Goal: Check status: Check status

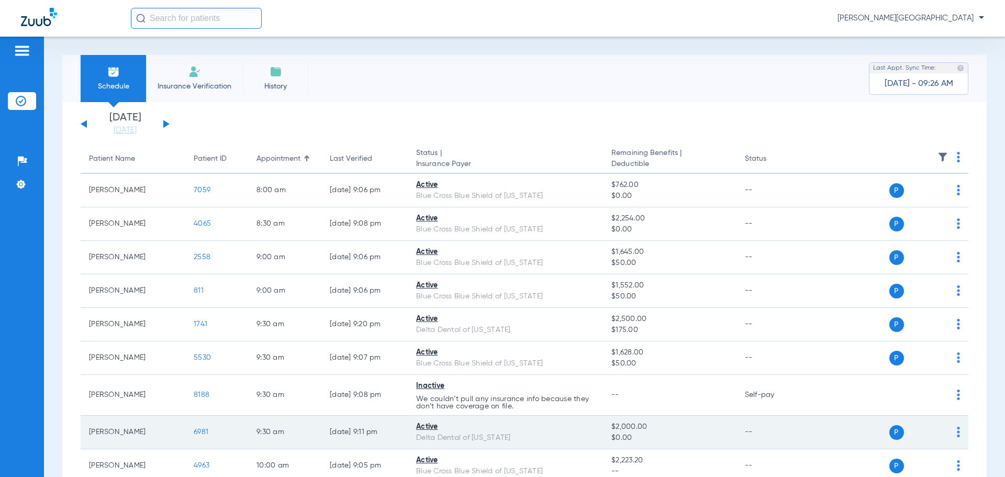
click at [198, 431] on span "6981" at bounding box center [201, 431] width 15 height 7
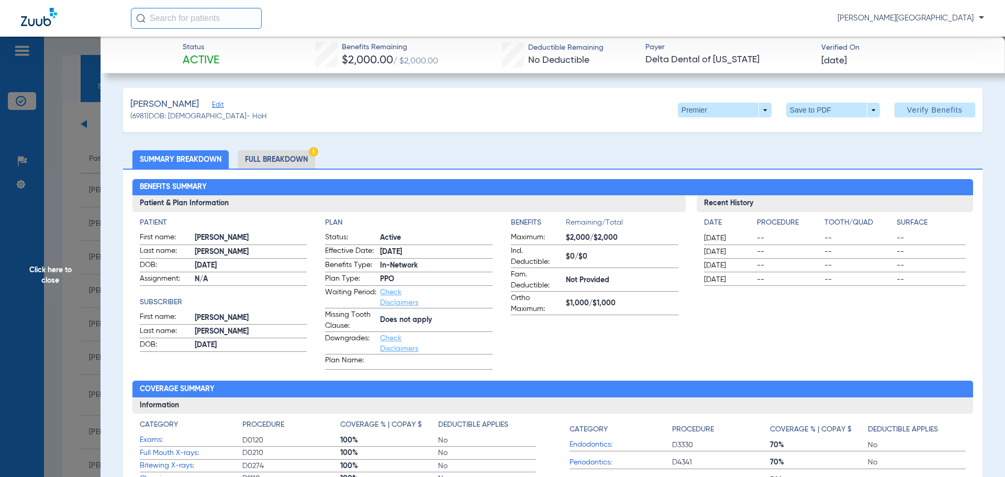
click at [293, 153] on li "Full Breakdown" at bounding box center [276, 159] width 77 height 18
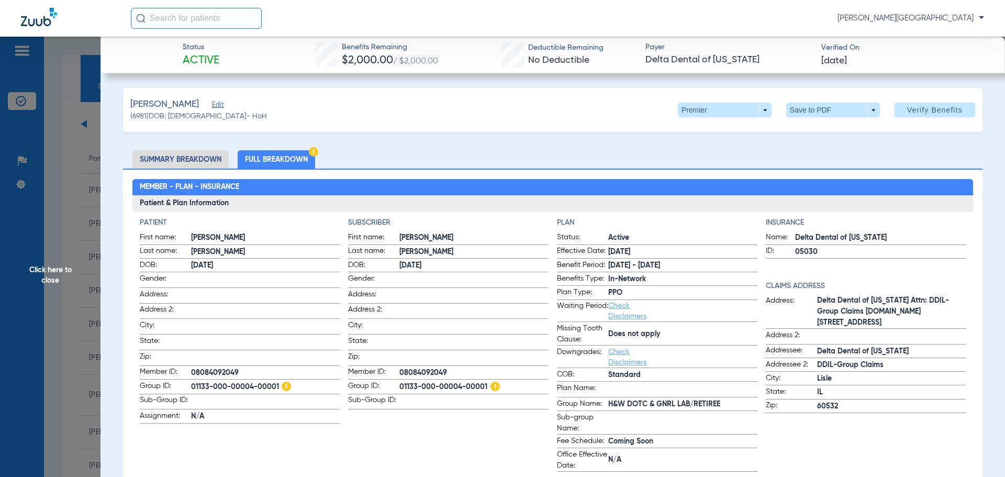
click at [50, 231] on span "Click here to close" at bounding box center [50, 275] width 101 height 477
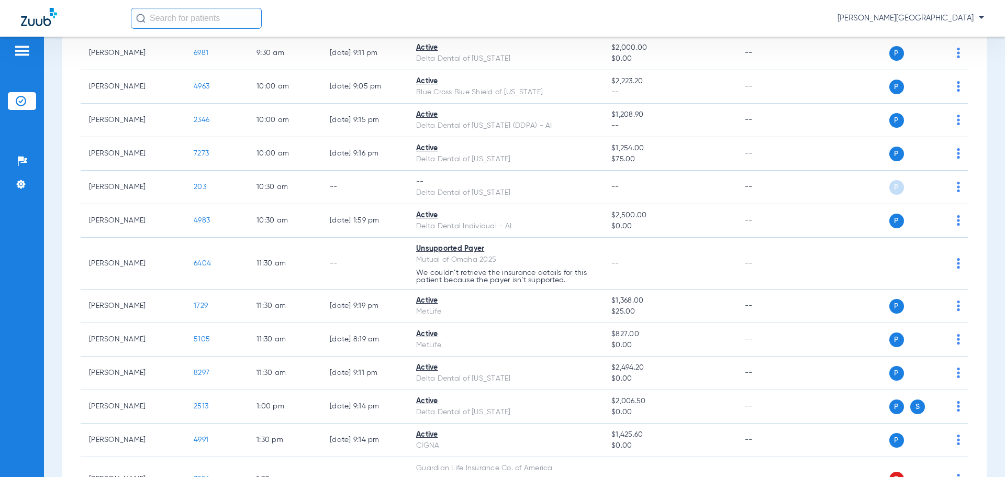
scroll to position [349, 0]
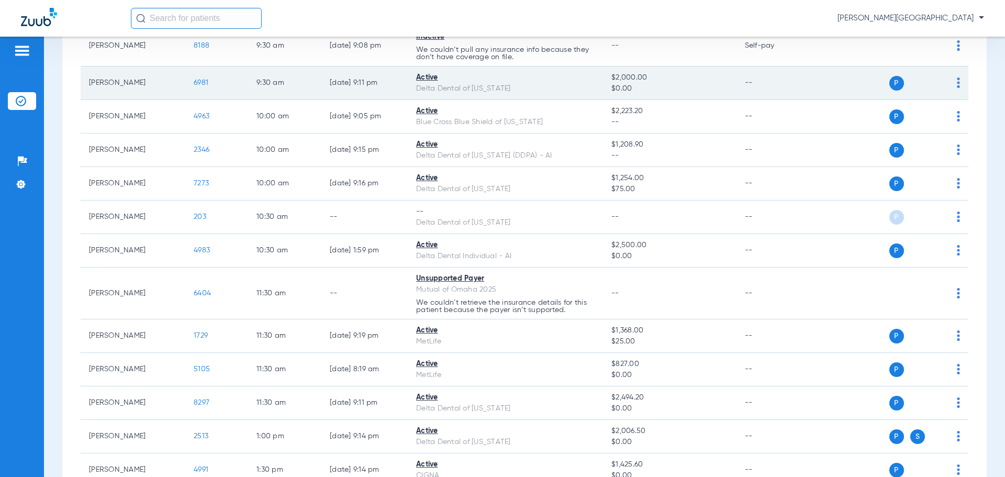
click at [197, 81] on span "6981" at bounding box center [201, 82] width 15 height 7
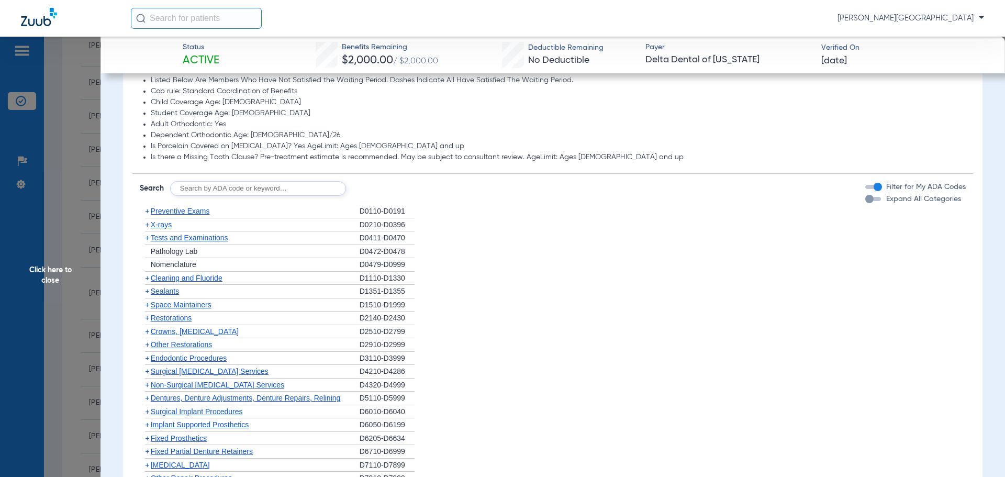
scroll to position [663, 0]
click at [146, 332] on span "+" at bounding box center [147, 330] width 4 height 8
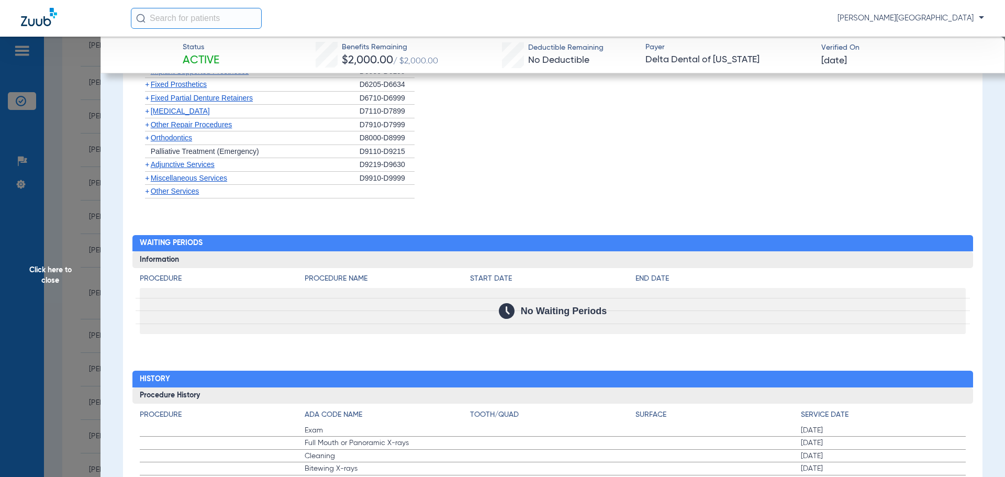
scroll to position [1170, 0]
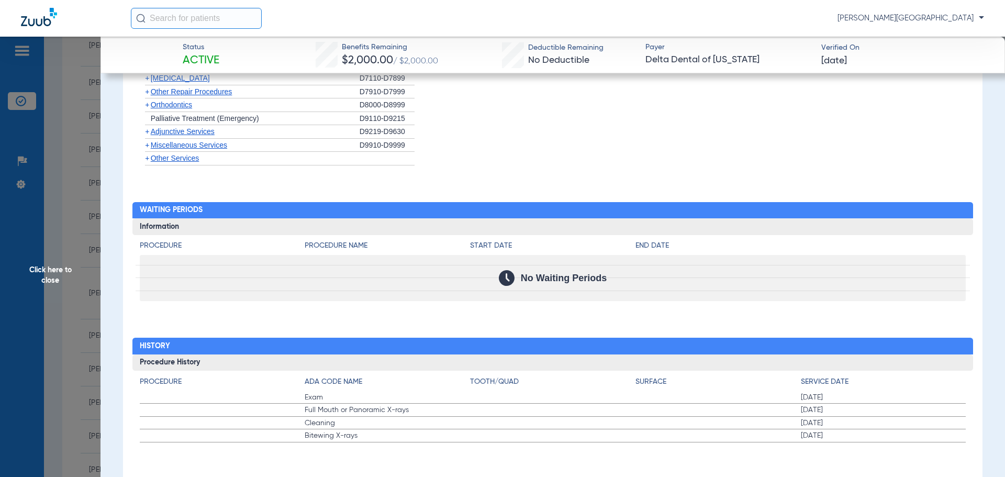
click at [71, 208] on span "Click here to close" at bounding box center [50, 275] width 101 height 477
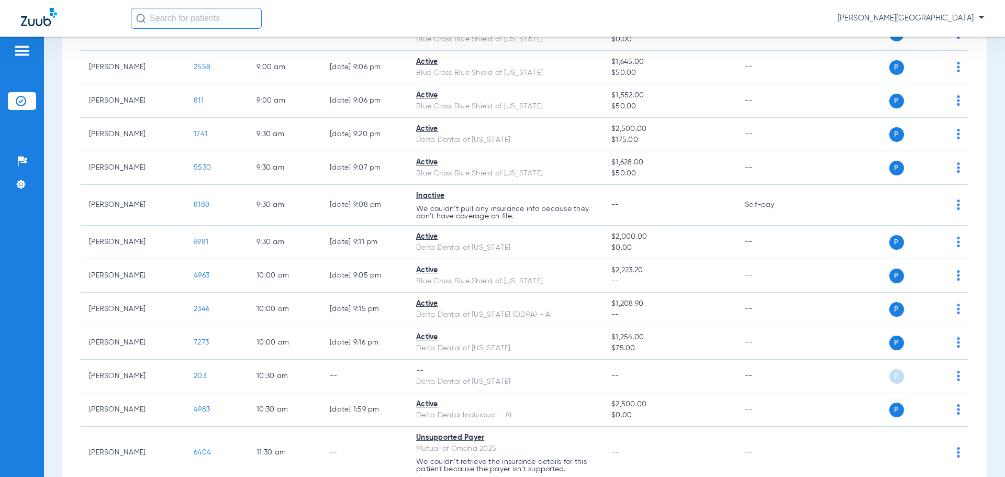
scroll to position [192, 0]
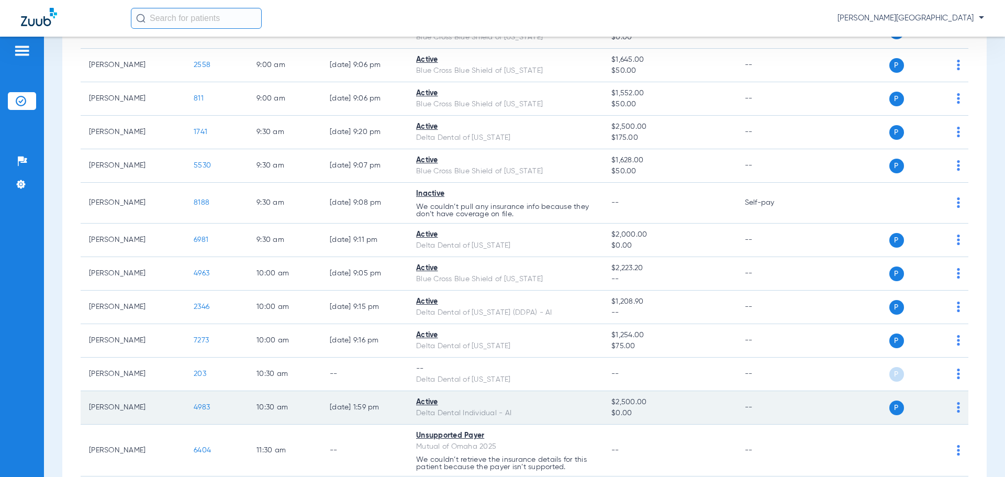
click at [205, 406] on span "4983" at bounding box center [202, 407] width 16 height 7
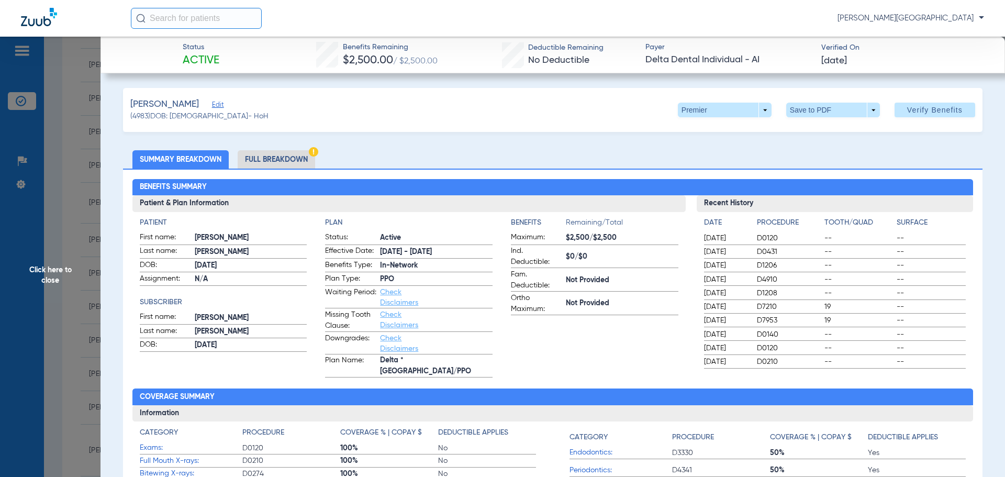
click at [300, 157] on li "Full Breakdown" at bounding box center [276, 159] width 77 height 18
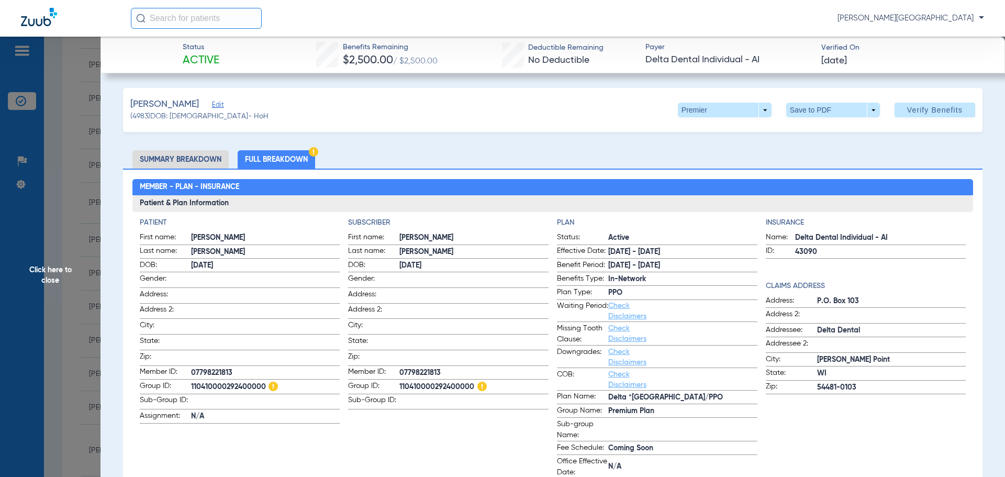
click at [212, 105] on span "Edit" at bounding box center [216, 106] width 9 height 10
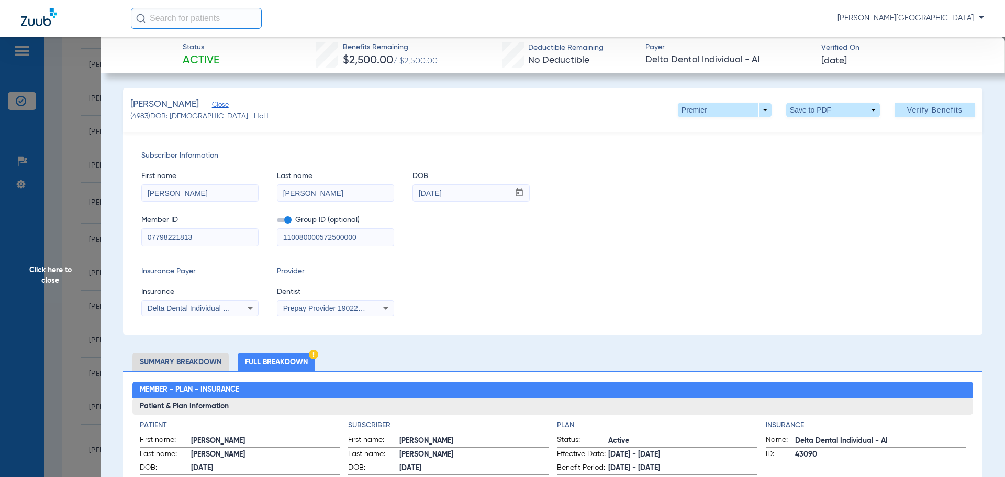
click at [624, 164] on div "First name [PERSON_NAME] Last name [PERSON_NAME] mm / dd / yyyy [DATE]" at bounding box center [552, 181] width 823 height 40
click at [212, 105] on span "Close" at bounding box center [216, 106] width 9 height 10
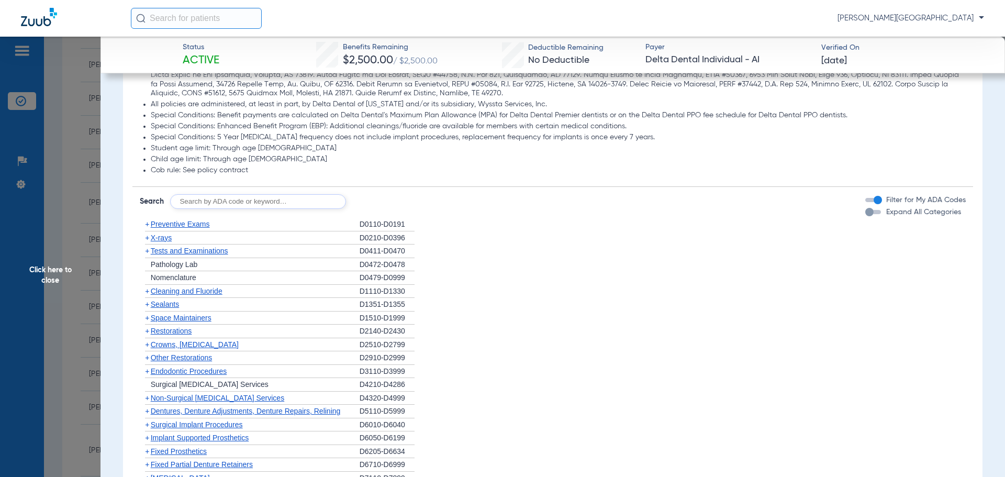
scroll to position [809, 0]
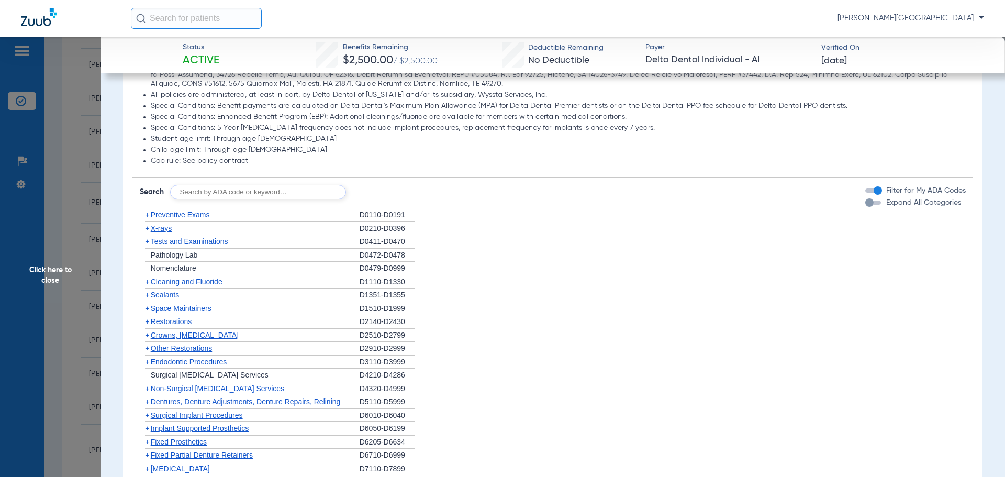
click at [147, 286] on span "+" at bounding box center [147, 281] width 4 height 8
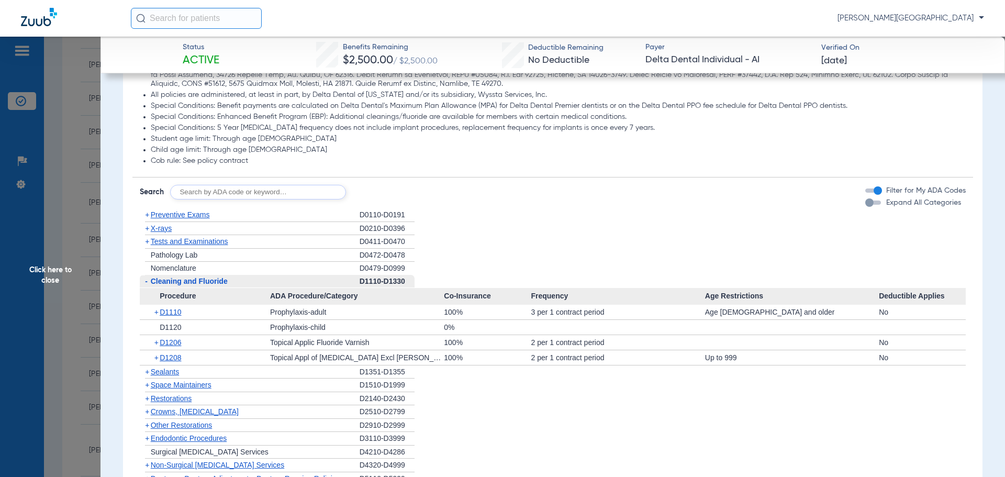
click at [253, 192] on input "text" at bounding box center [258, 192] width 176 height 15
type input "D4910"
click at [378, 192] on button "Search" at bounding box center [384, 192] width 41 height 15
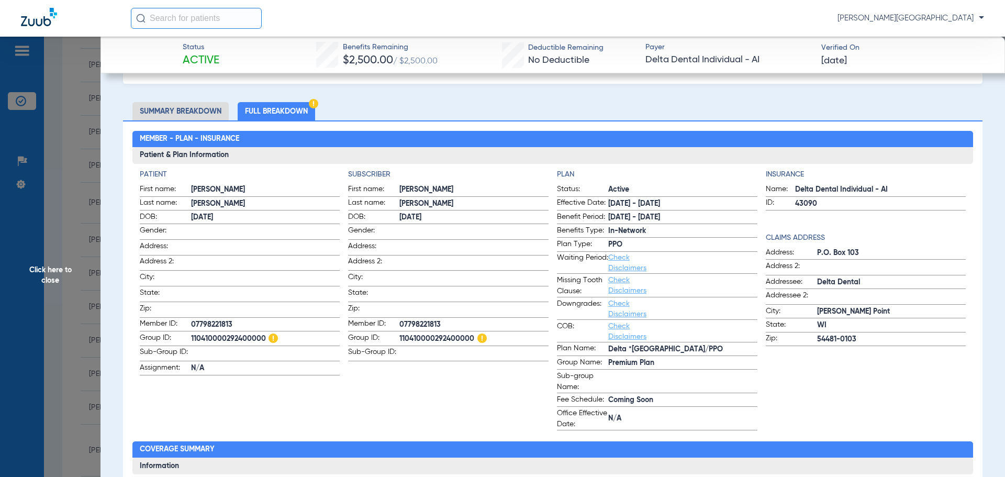
scroll to position [46, 0]
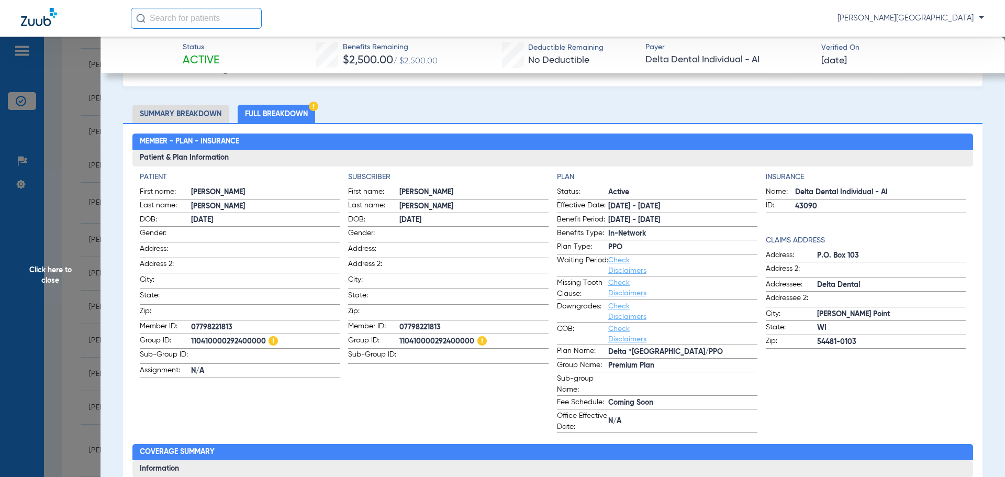
click at [194, 113] on li "Summary Breakdown" at bounding box center [180, 114] width 96 height 18
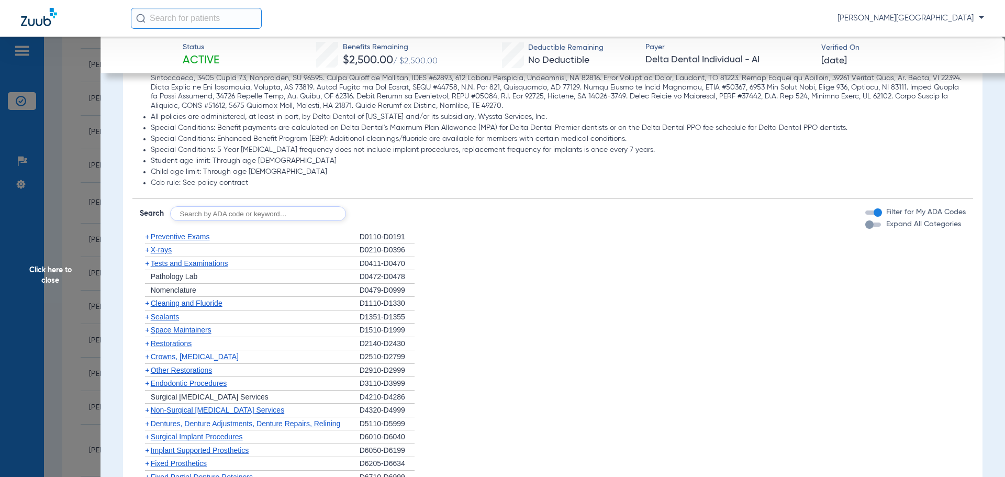
scroll to position [600, 0]
click at [147, 296] on span "+" at bounding box center [147, 300] width 4 height 8
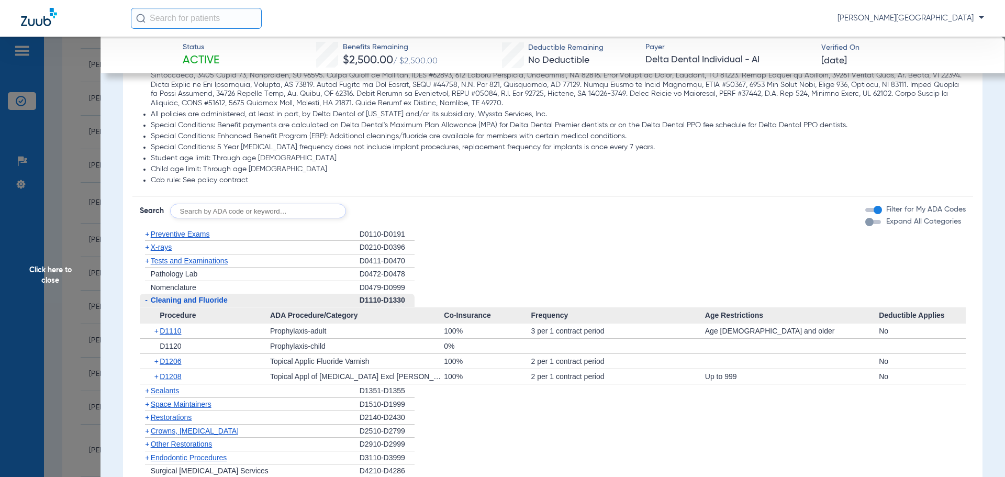
click at [157, 369] on span "+" at bounding box center [157, 376] width 6 height 15
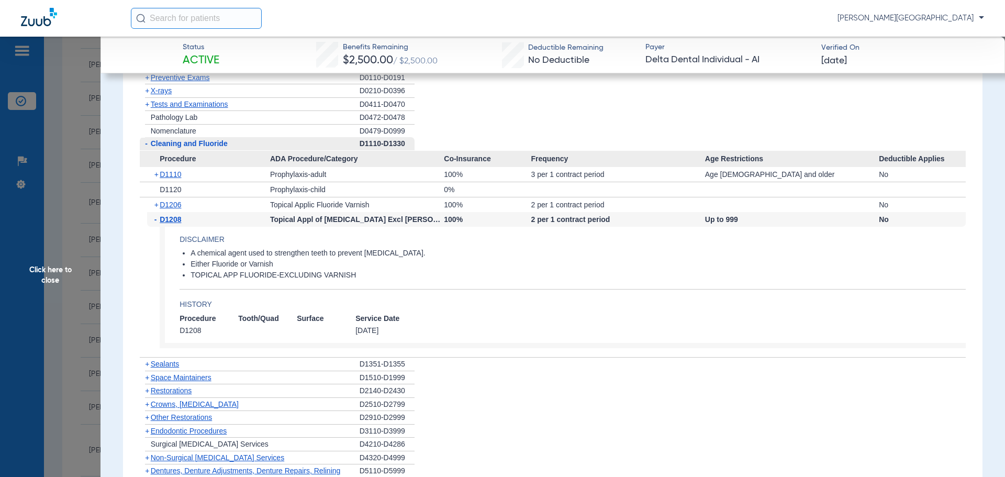
scroll to position [870, 0]
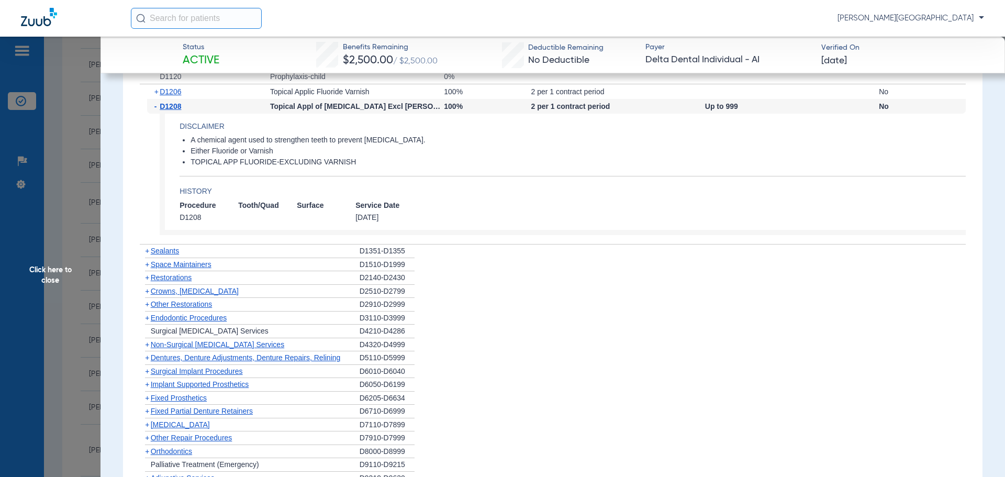
click at [148, 380] on span "+" at bounding box center [147, 384] width 4 height 8
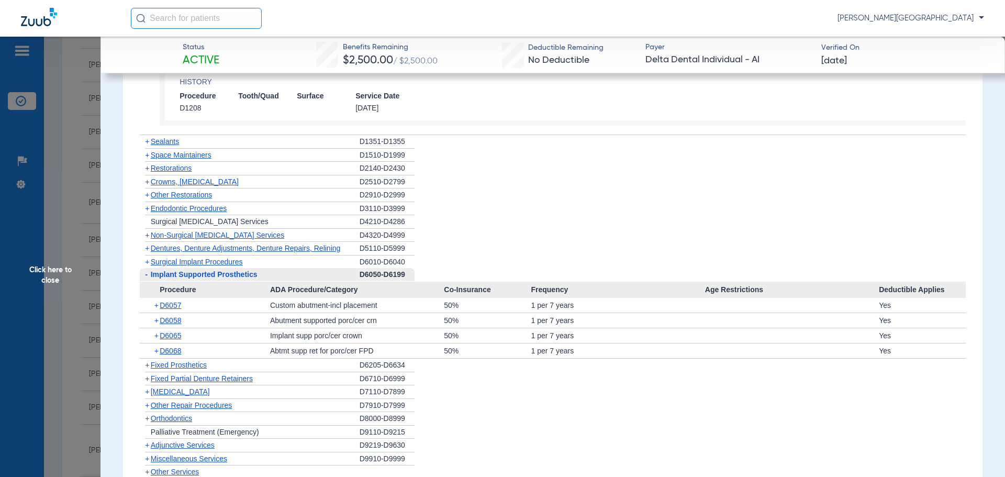
scroll to position [995, 0]
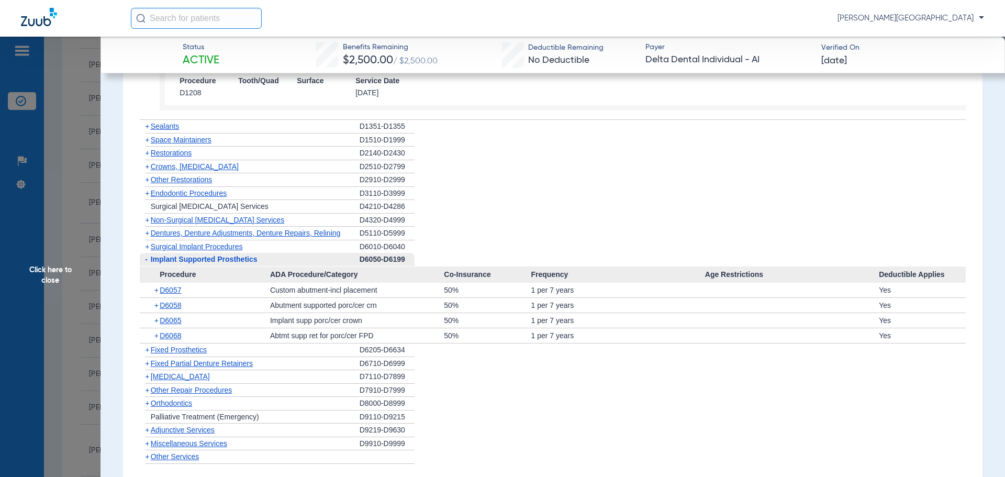
click at [145, 162] on span "+" at bounding box center [147, 166] width 4 height 8
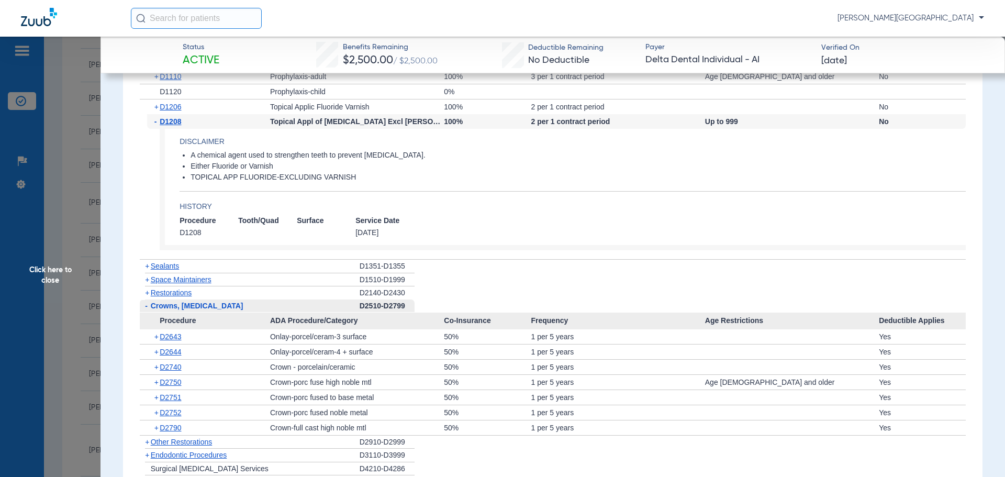
scroll to position [868, 0]
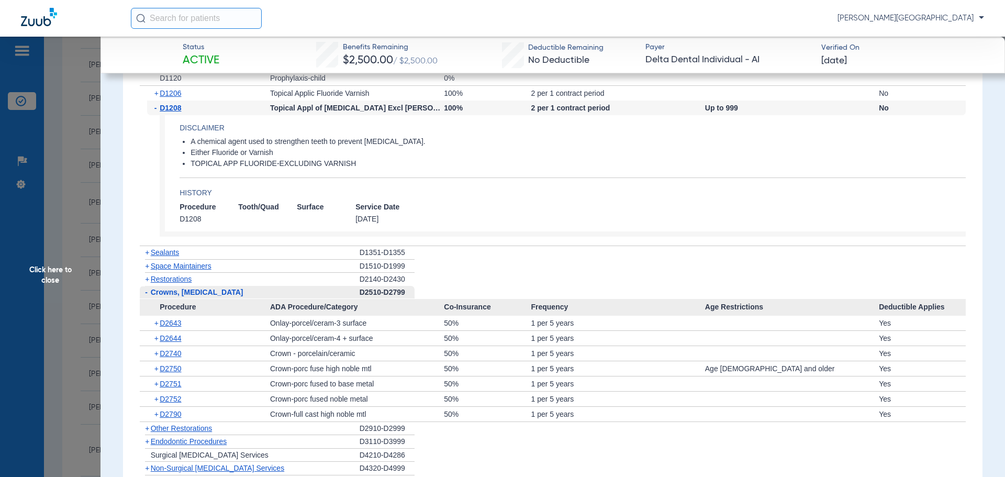
click at [145, 424] on span "+" at bounding box center [147, 428] width 4 height 8
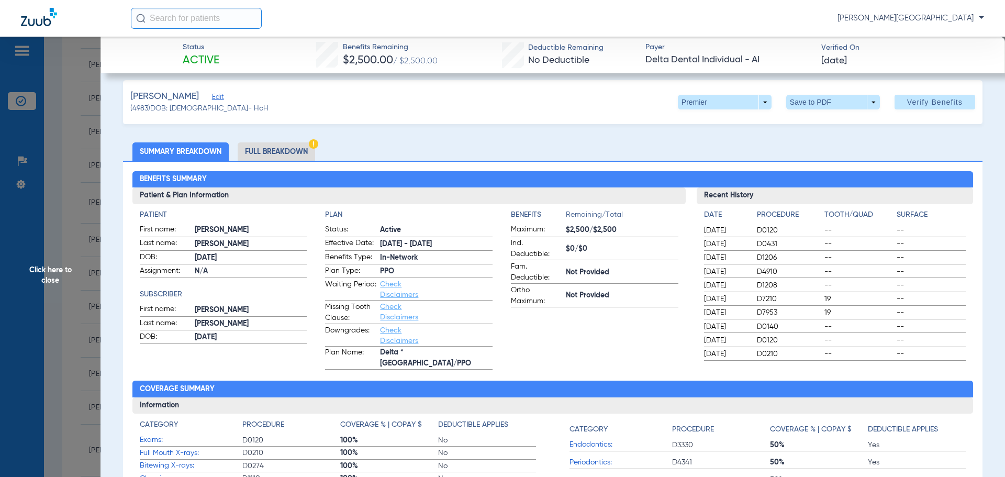
scroll to position [0, 0]
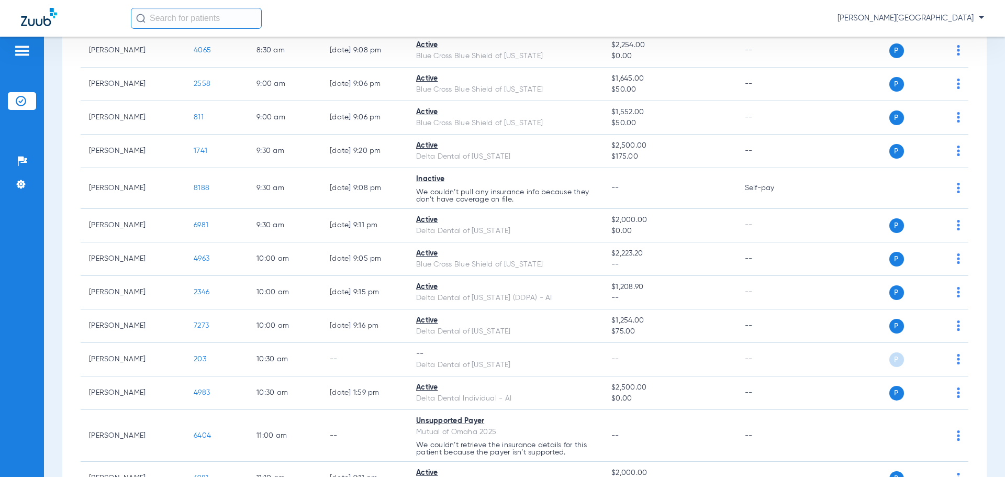
scroll to position [182, 0]
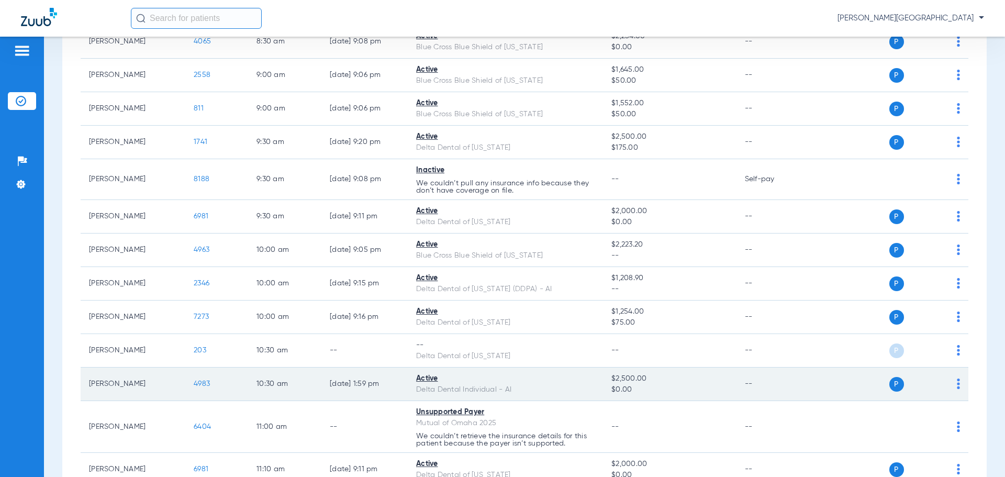
click at [203, 384] on span "4983" at bounding box center [202, 383] width 16 height 7
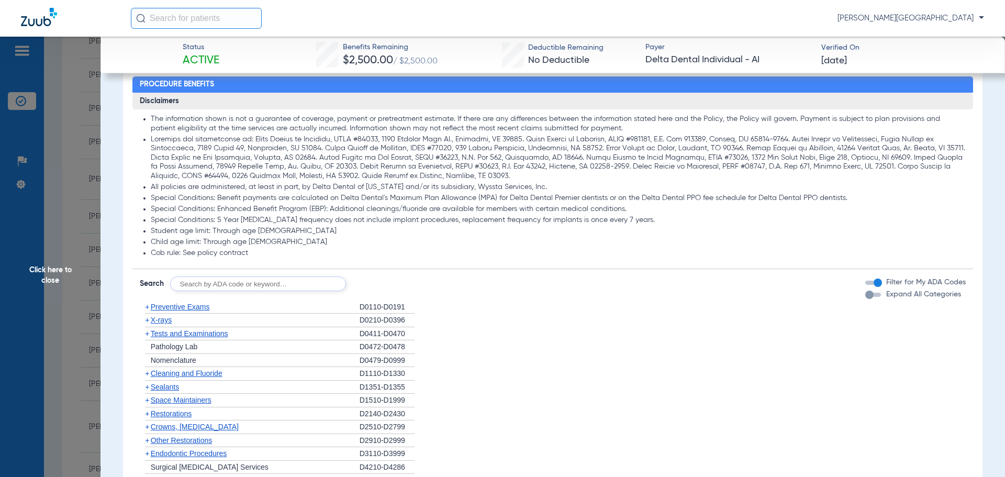
scroll to position [534, 0]
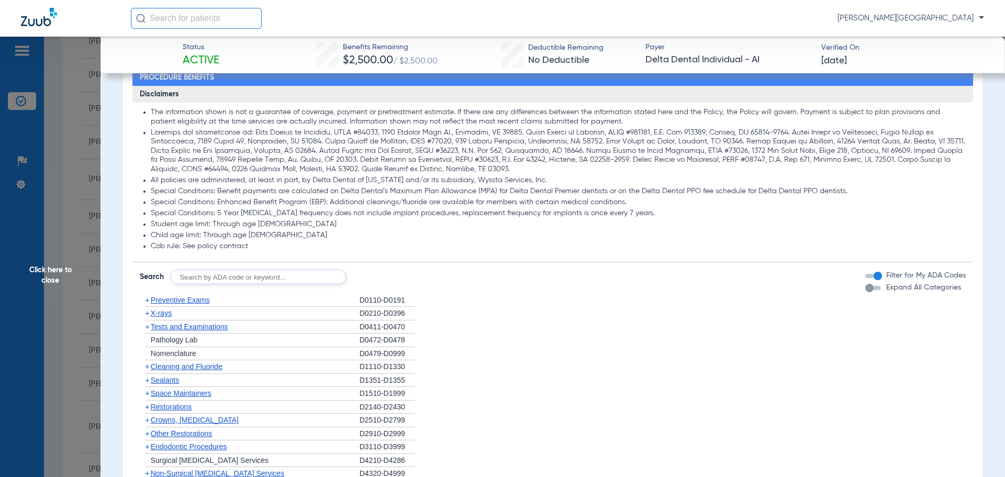
click at [147, 403] on span "+" at bounding box center [147, 407] width 4 height 8
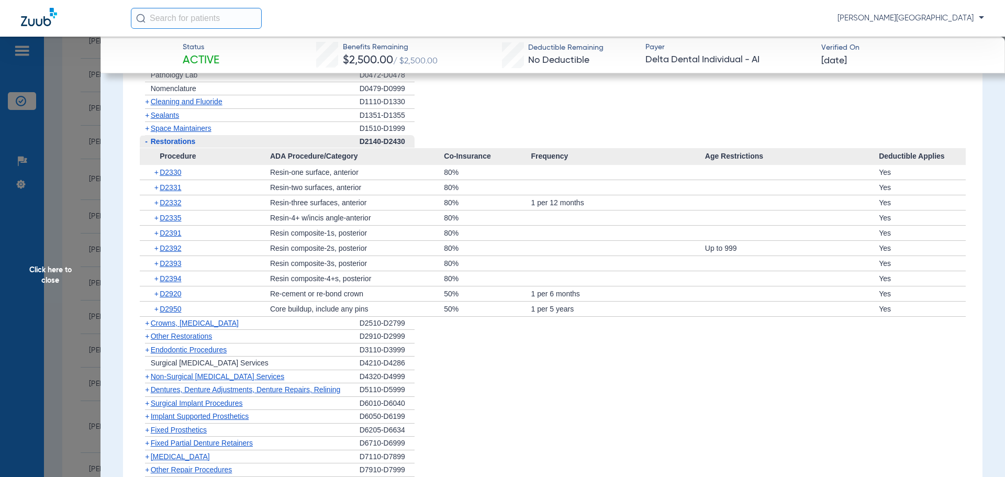
scroll to position [835, 0]
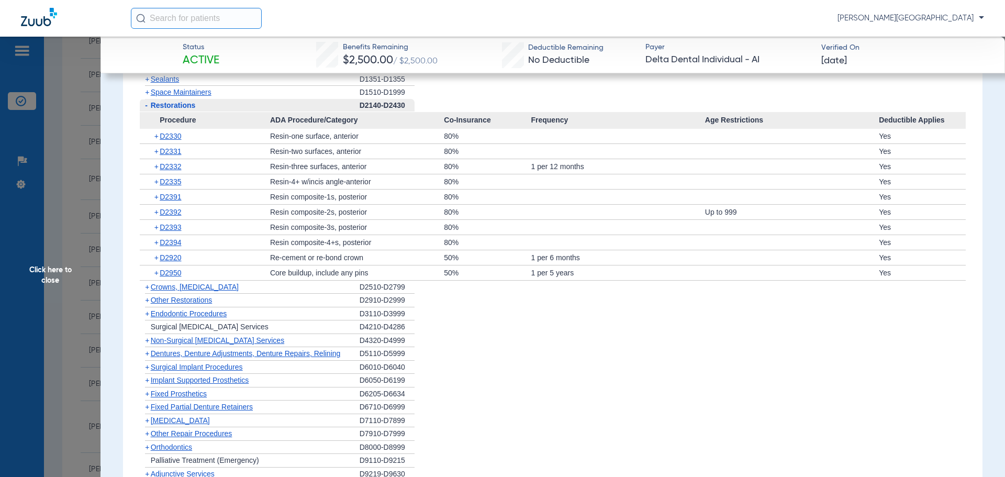
click at [147, 309] on span "+" at bounding box center [147, 313] width 4 height 8
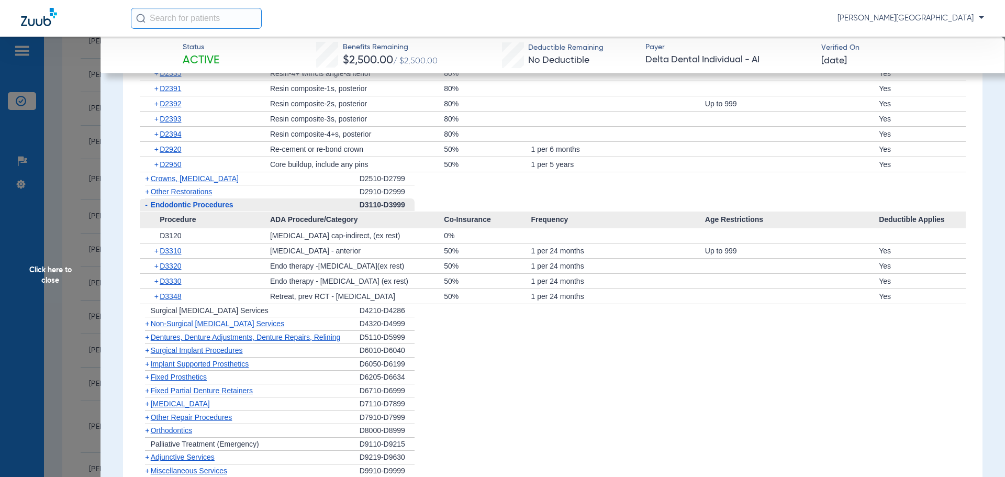
scroll to position [949, 0]
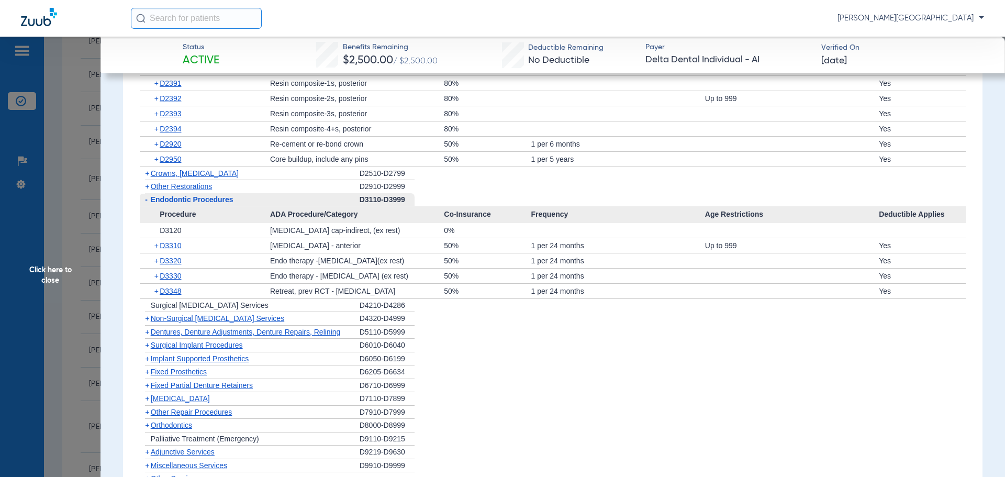
click at [147, 341] on span "+" at bounding box center [147, 345] width 4 height 8
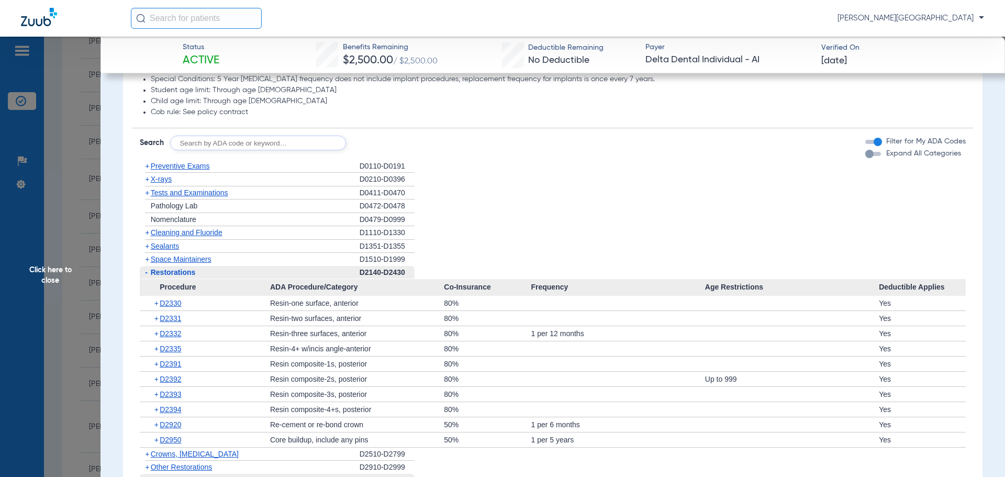
scroll to position [630, 0]
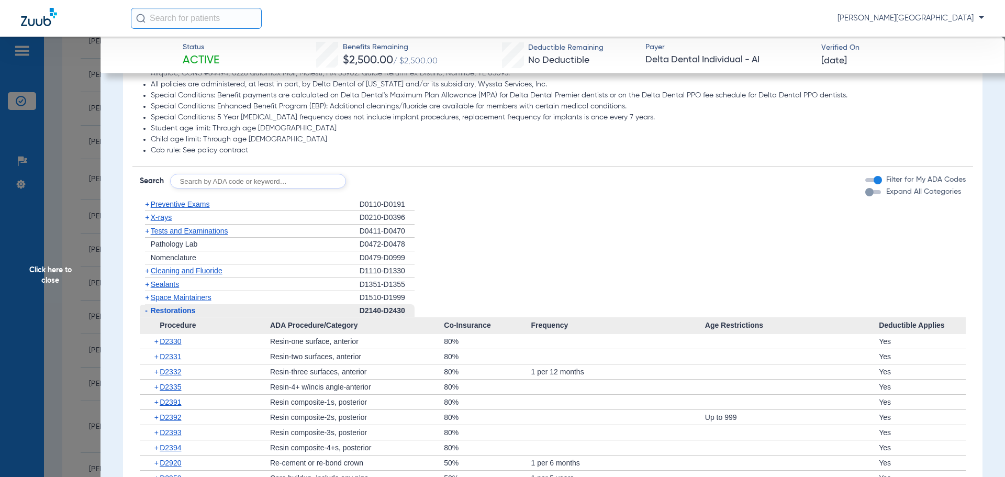
click at [148, 266] on span "+" at bounding box center [147, 270] width 4 height 8
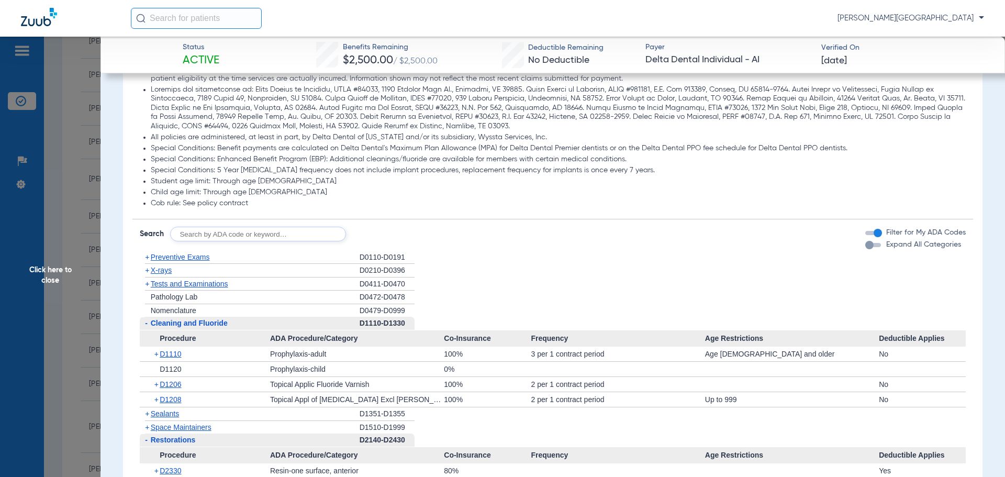
scroll to position [580, 0]
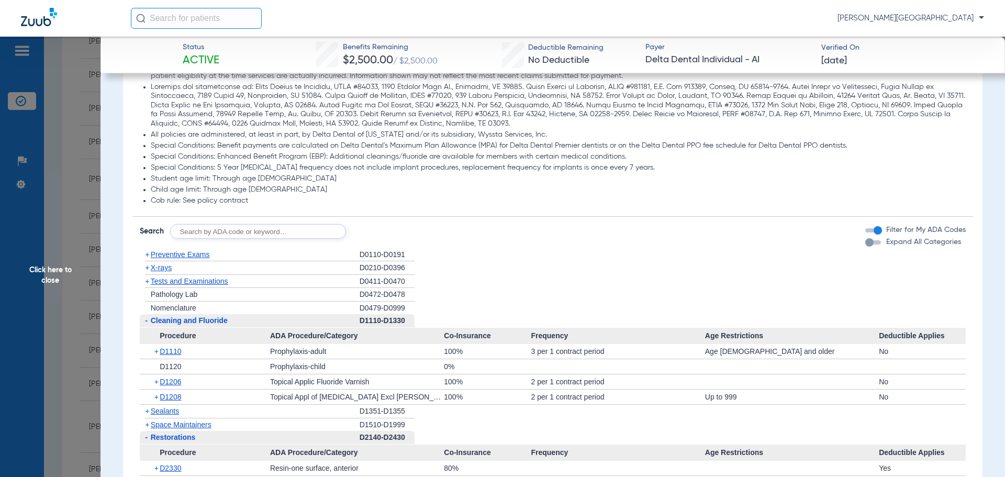
click at [253, 224] on input "text" at bounding box center [258, 231] width 176 height 15
type input "D4381"
click at [387, 224] on button "Search" at bounding box center [384, 231] width 41 height 15
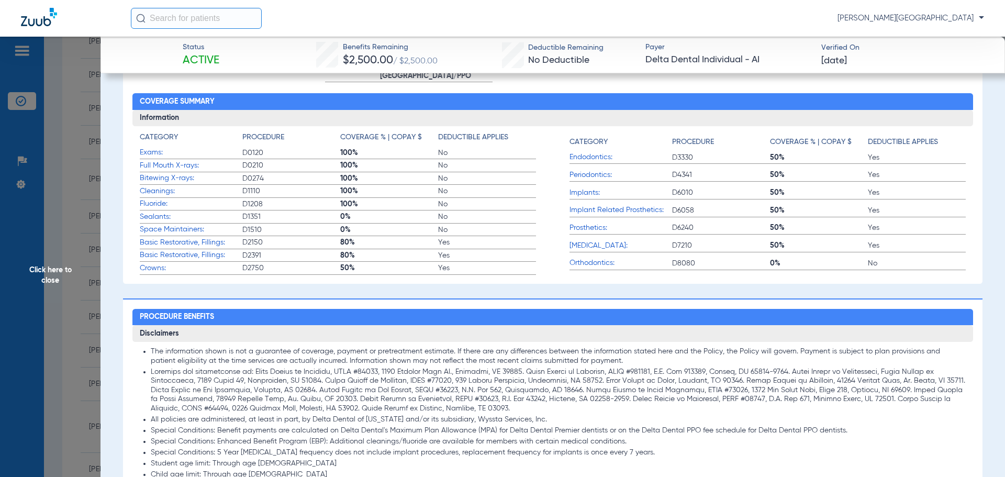
scroll to position [254, 0]
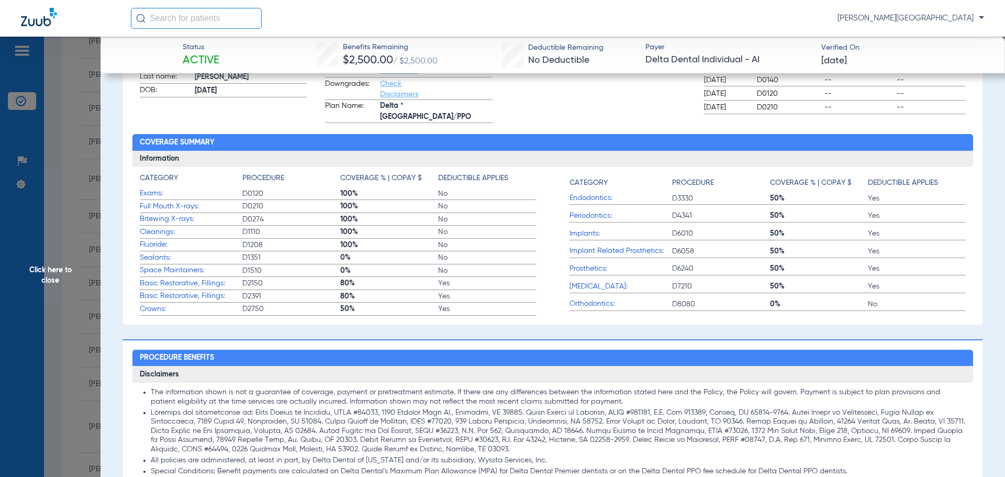
click at [144, 201] on span "Full Mouth X-rays:" at bounding box center [191, 206] width 103 height 11
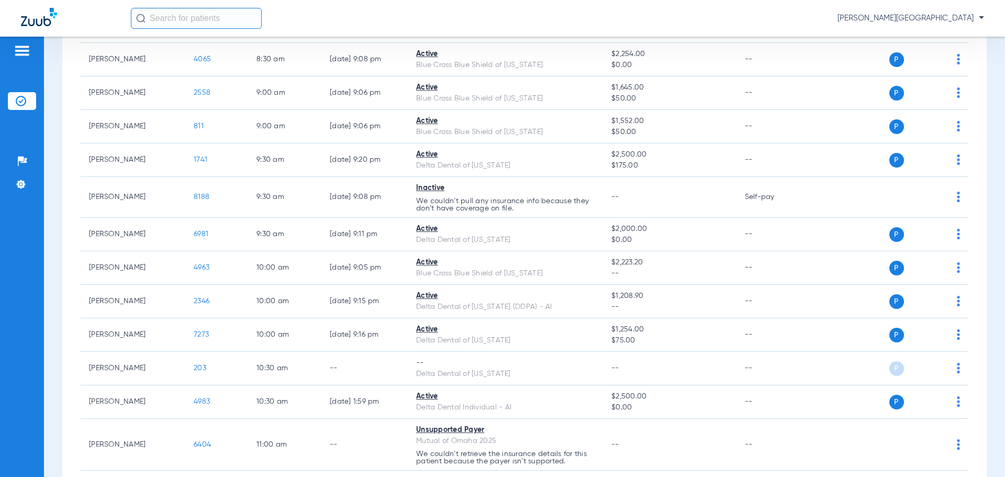
scroll to position [166, 0]
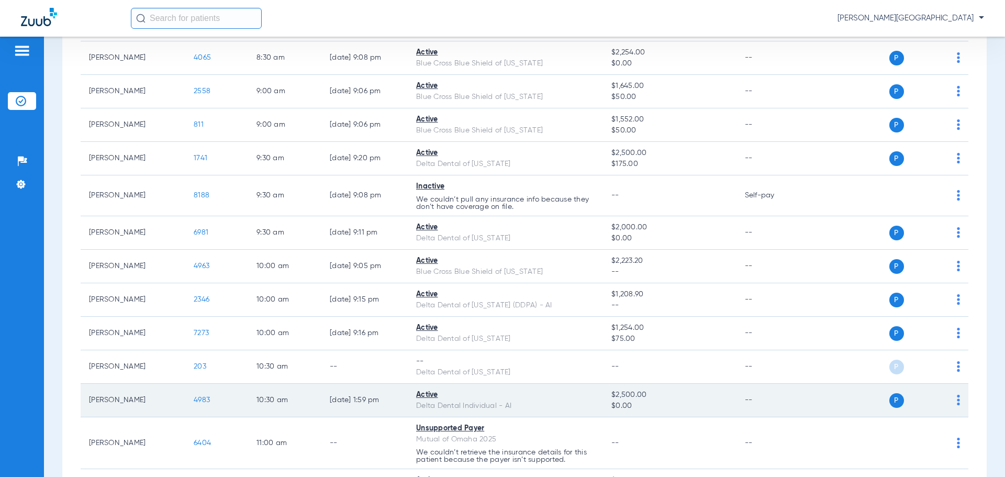
click at [202, 399] on span "4983" at bounding box center [202, 399] width 16 height 7
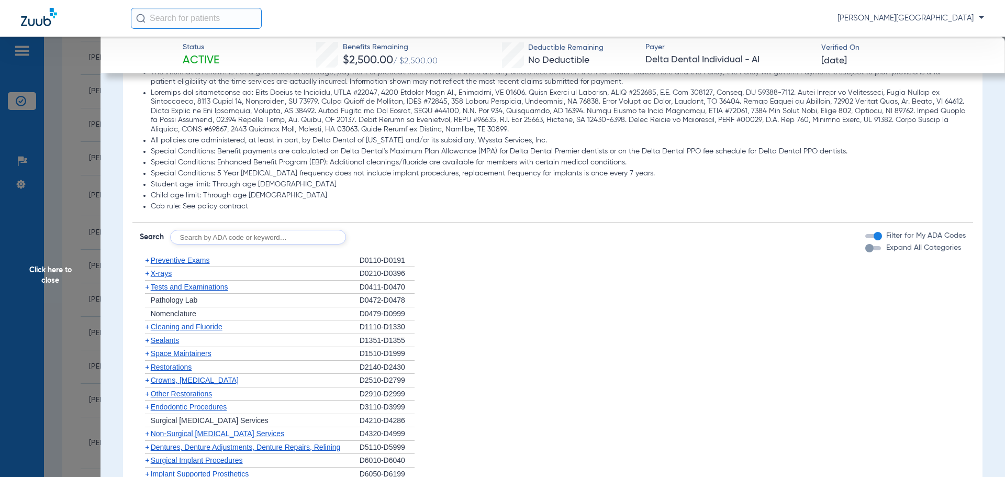
scroll to position [576, 0]
click at [145, 267] on span "+" at bounding box center [147, 271] width 4 height 8
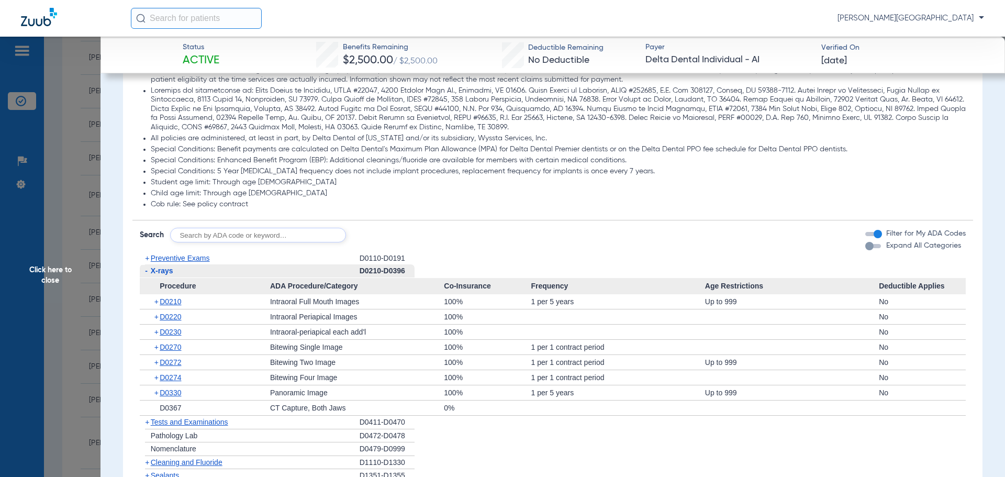
click at [156, 295] on span "+" at bounding box center [157, 301] width 6 height 15
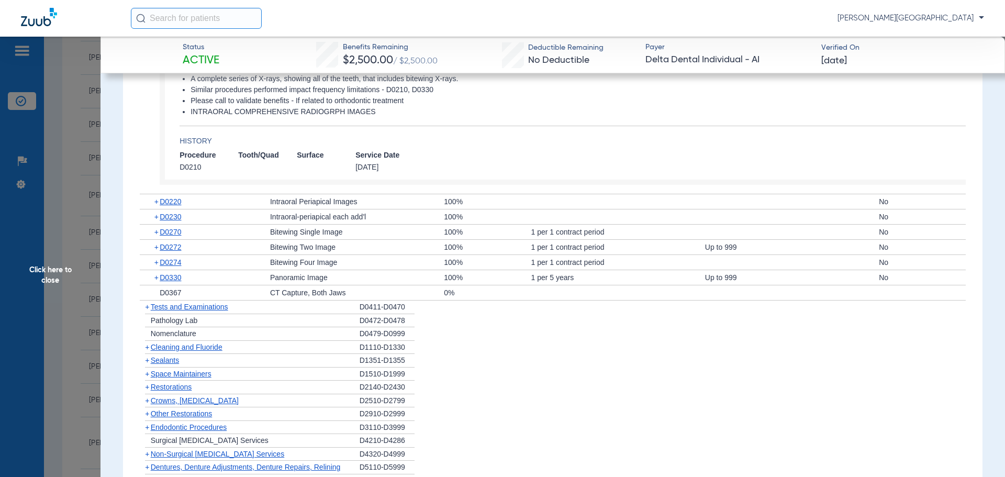
scroll to position [838, 0]
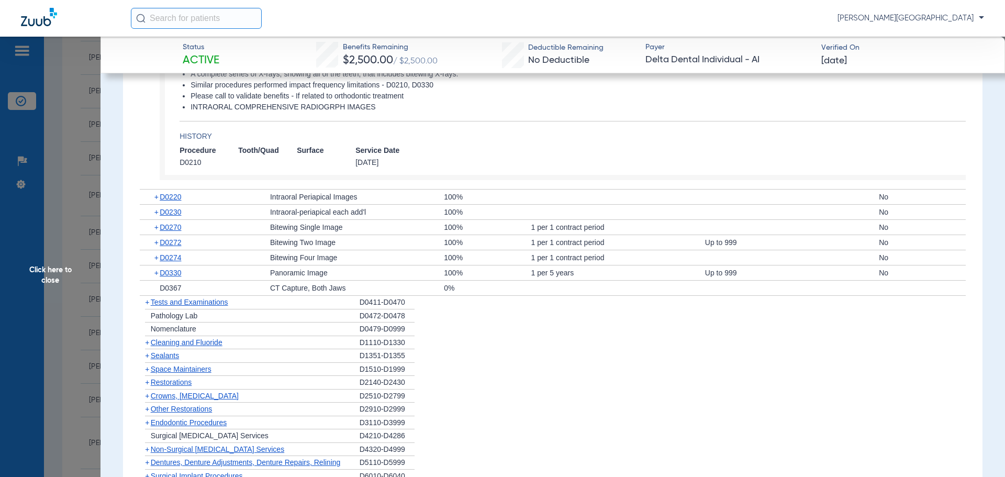
click at [145, 298] on span "+" at bounding box center [147, 302] width 4 height 8
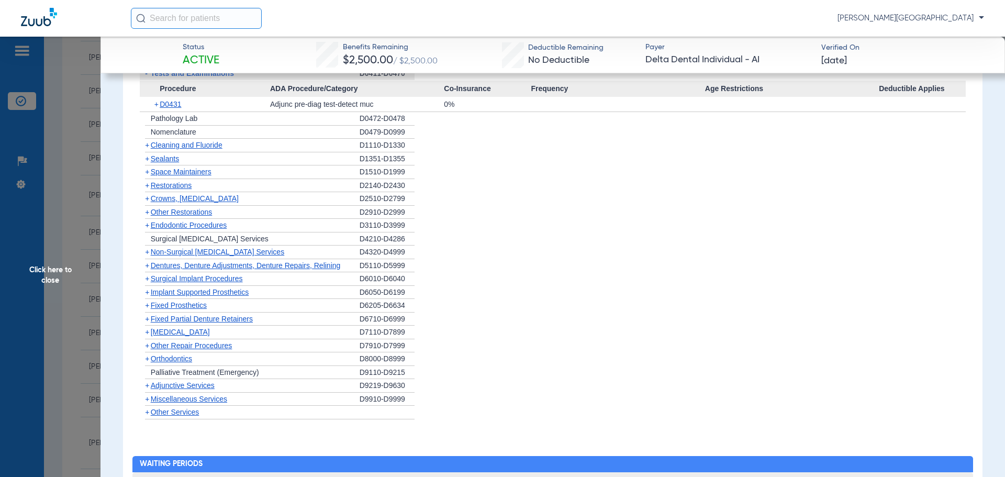
scroll to position [1068, 0]
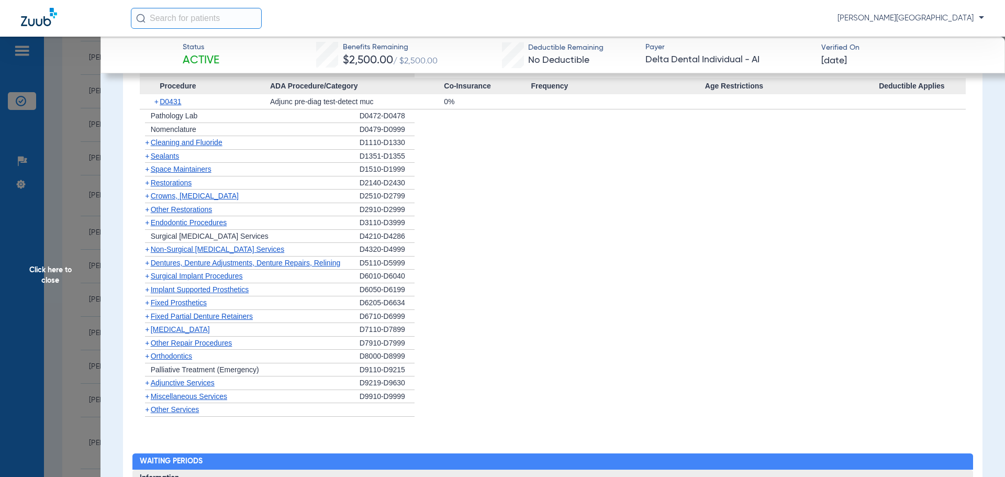
click at [146, 325] on span "+" at bounding box center [147, 329] width 4 height 8
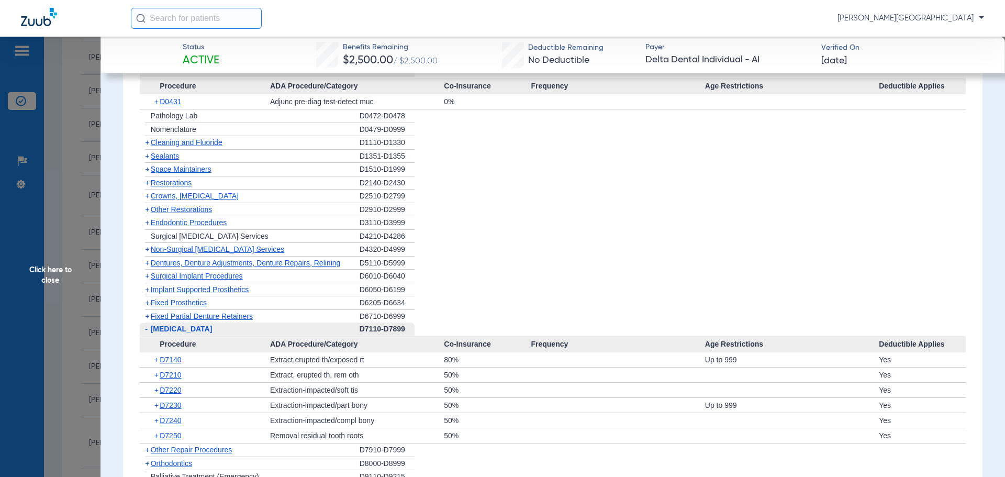
click at [145, 459] on span "+" at bounding box center [147, 463] width 4 height 8
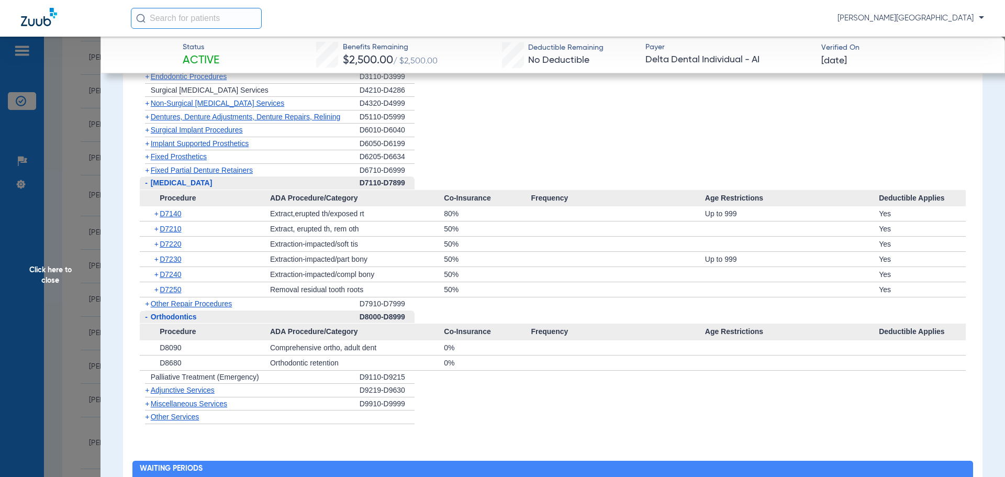
scroll to position [1283, 0]
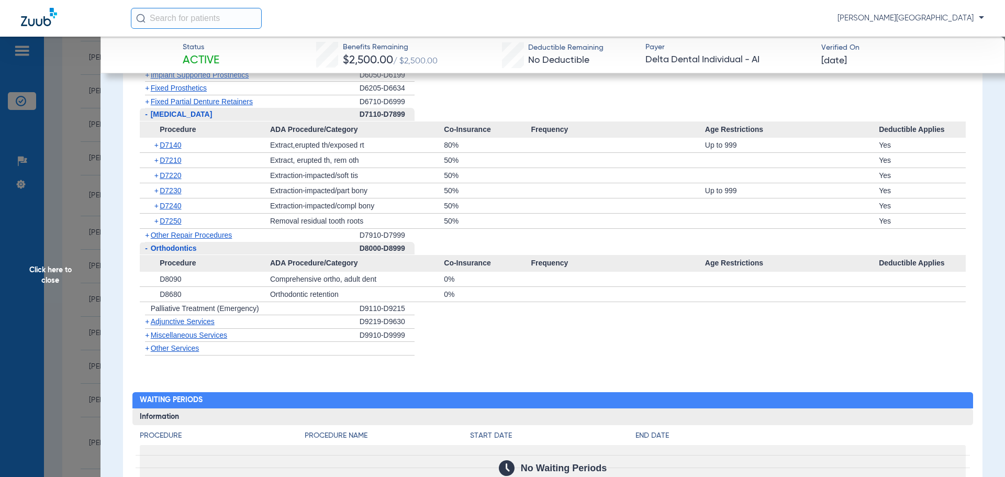
click at [148, 331] on span "+" at bounding box center [147, 335] width 4 height 8
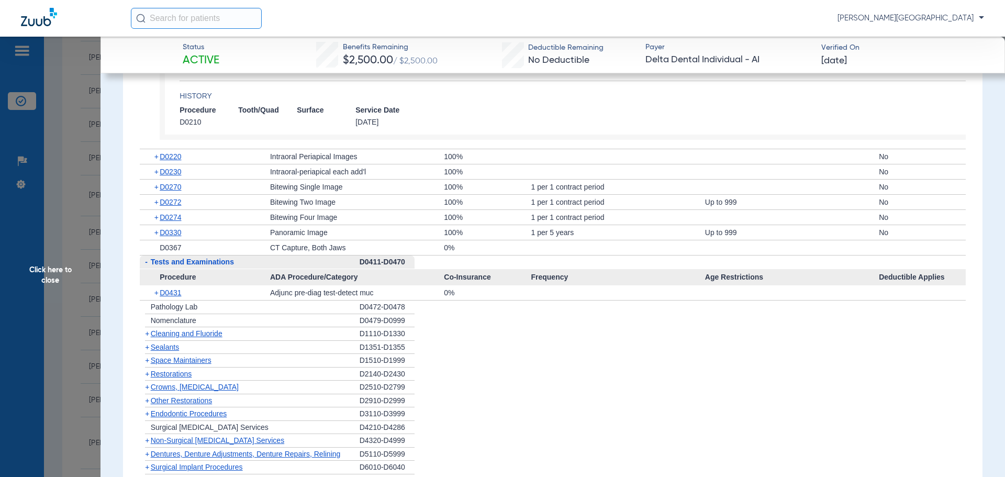
scroll to position [869, 0]
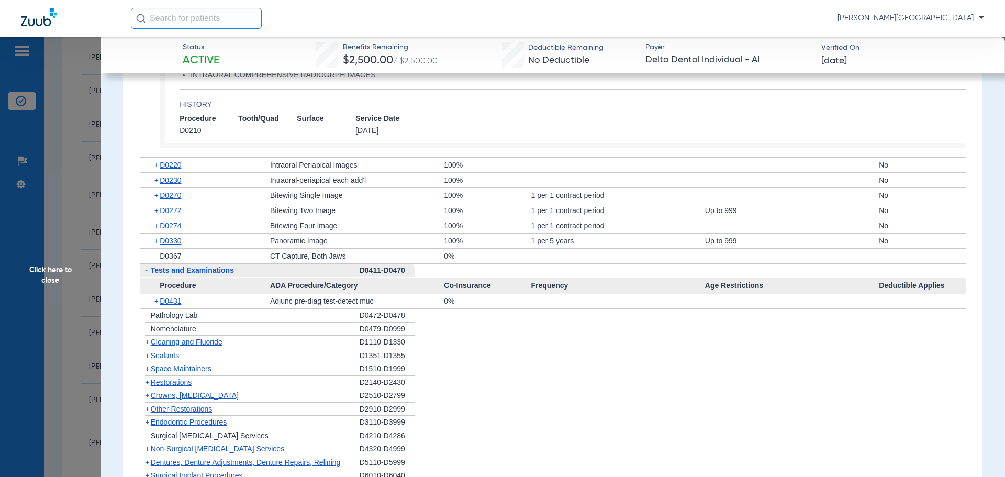
click at [157, 233] on span "+" at bounding box center [157, 240] width 6 height 15
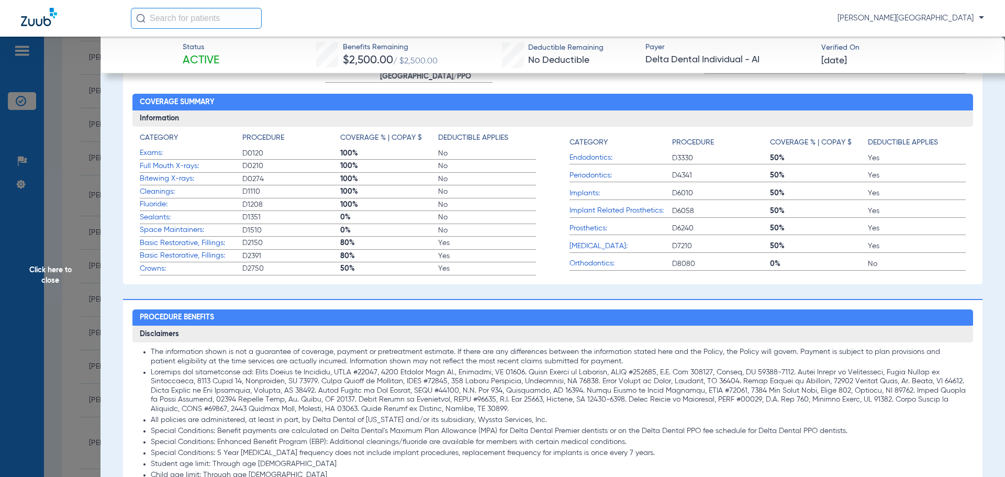
scroll to position [283, 0]
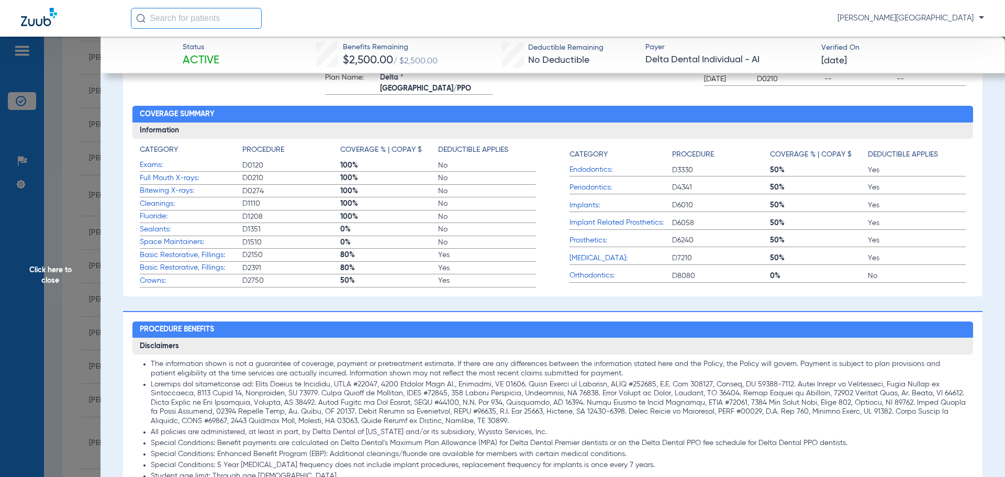
click at [71, 155] on span "Click here to close" at bounding box center [50, 275] width 101 height 477
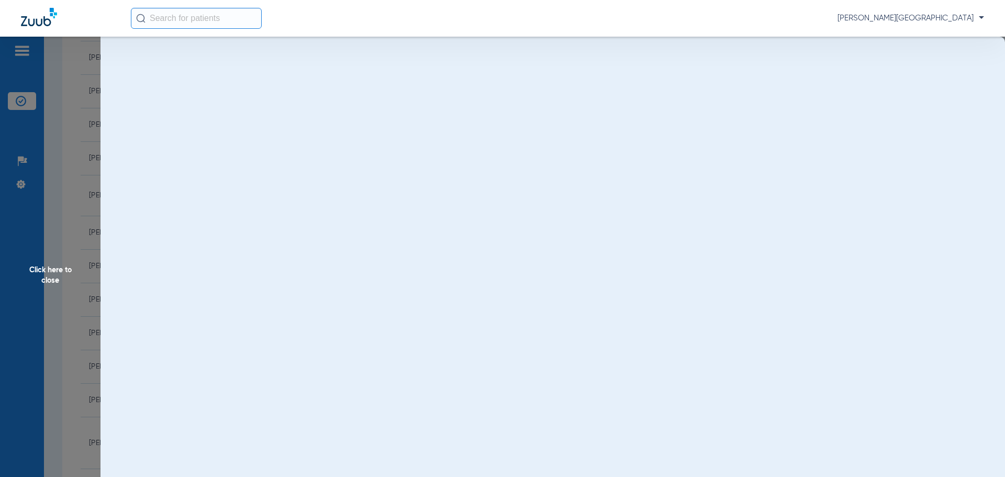
scroll to position [0, 0]
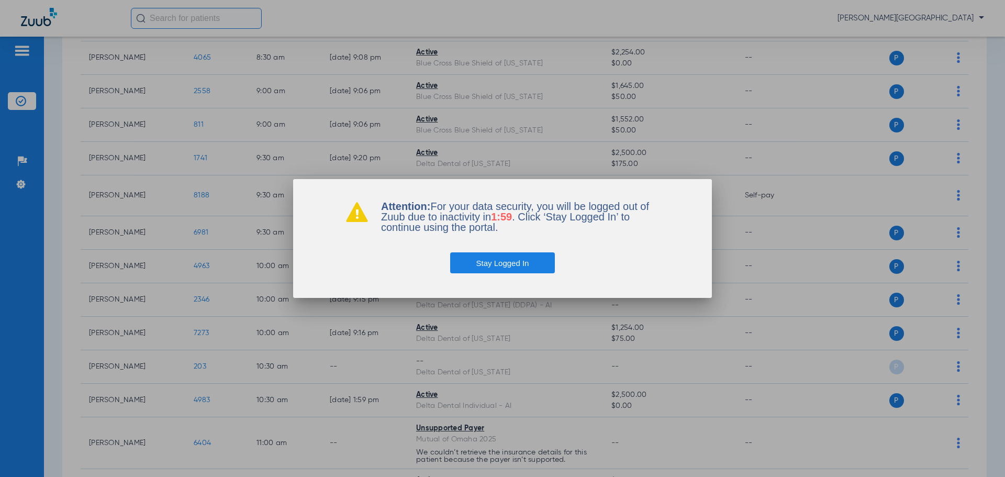
click at [499, 265] on button "Stay Logged In" at bounding box center [502, 262] width 105 height 21
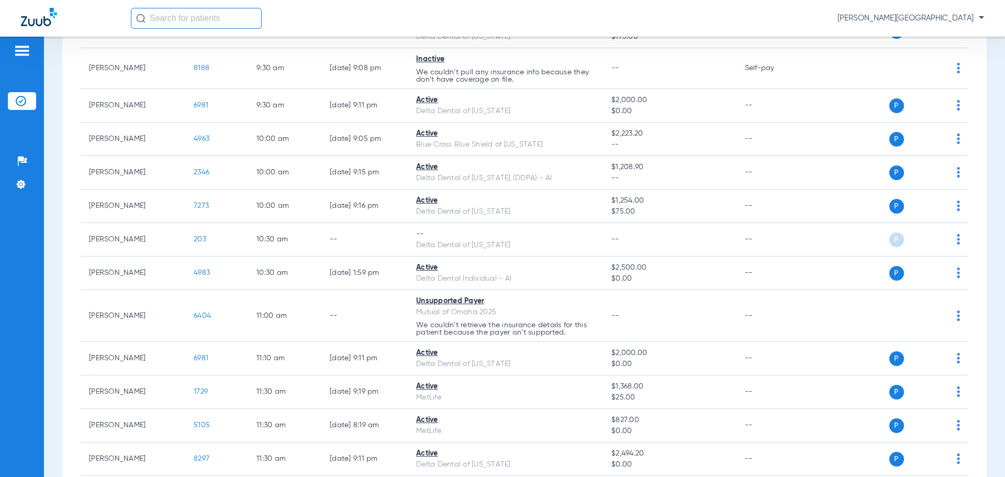
scroll to position [325, 0]
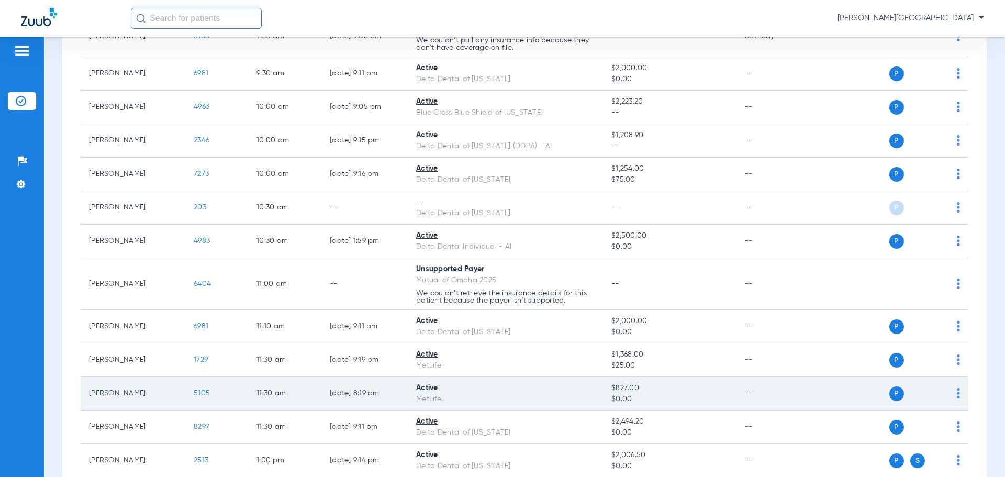
click at [203, 393] on span "5105" at bounding box center [202, 392] width 16 height 7
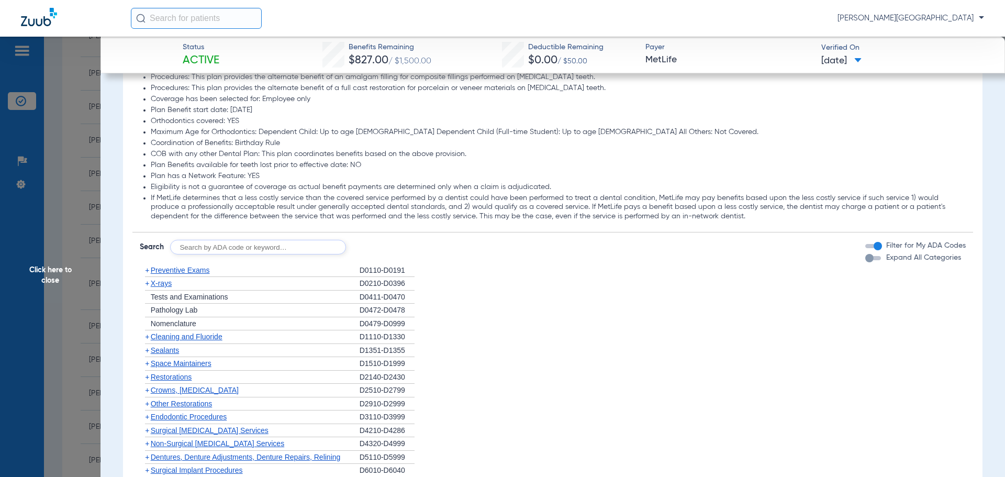
scroll to position [900, 0]
click at [271, 245] on input "text" at bounding box center [258, 249] width 176 height 15
type input "D2991"
click at [396, 250] on button "Search" at bounding box center [384, 249] width 41 height 15
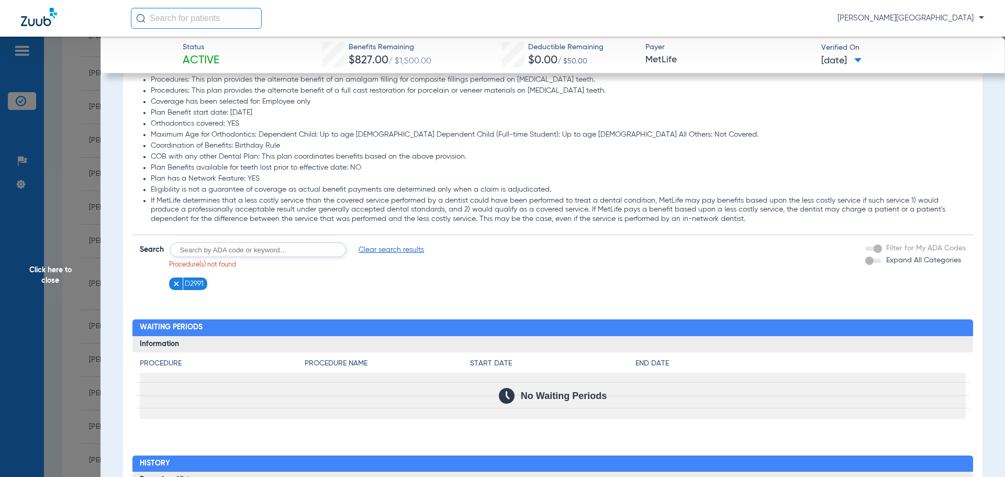
click at [77, 258] on span "Click here to close" at bounding box center [50, 275] width 101 height 477
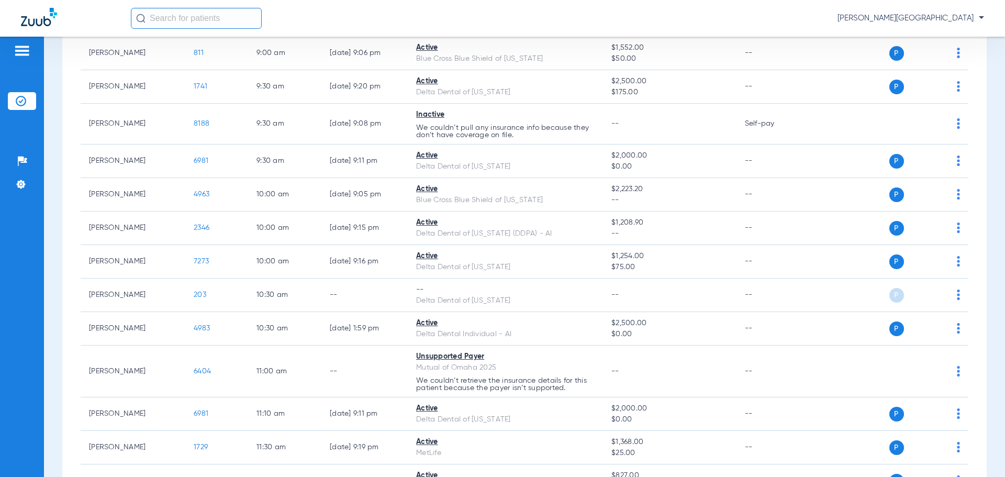
scroll to position [261, 0]
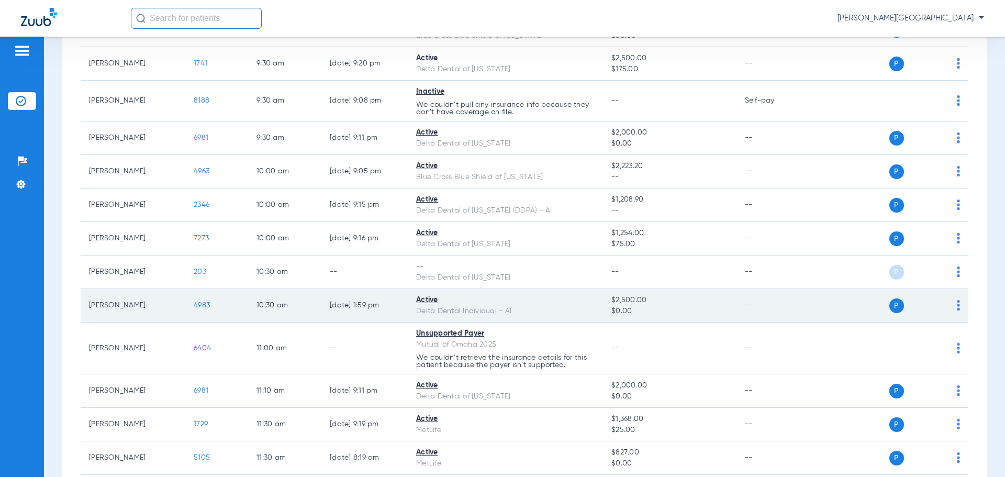
click at [203, 303] on span "4983" at bounding box center [202, 305] width 16 height 7
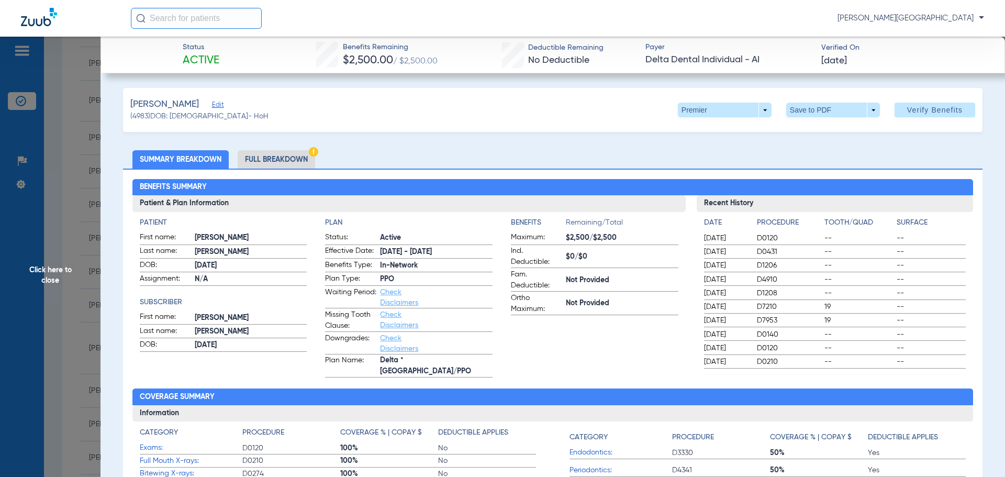
click at [295, 152] on li "Full Breakdown" at bounding box center [276, 159] width 77 height 18
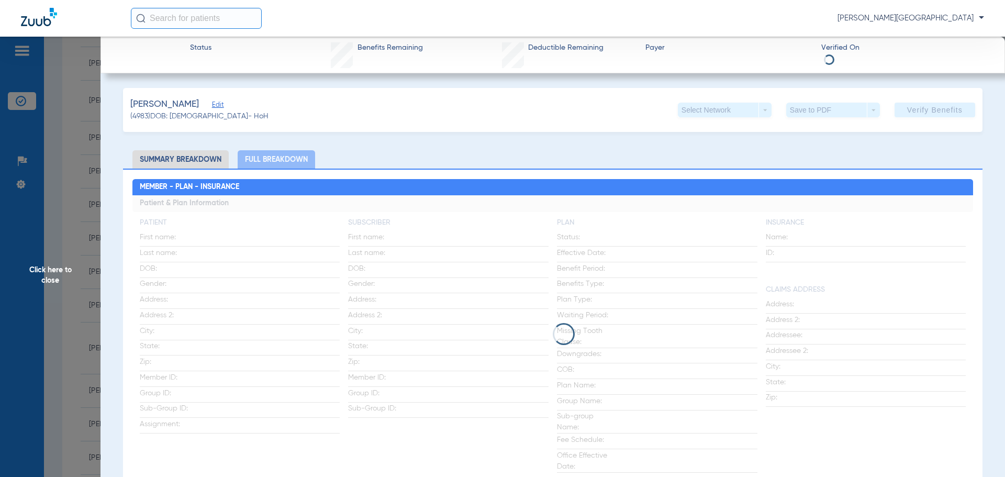
click at [37, 288] on span "Click here to close" at bounding box center [50, 275] width 101 height 477
